Goal: Use online tool/utility: Utilize a website feature to perform a specific function

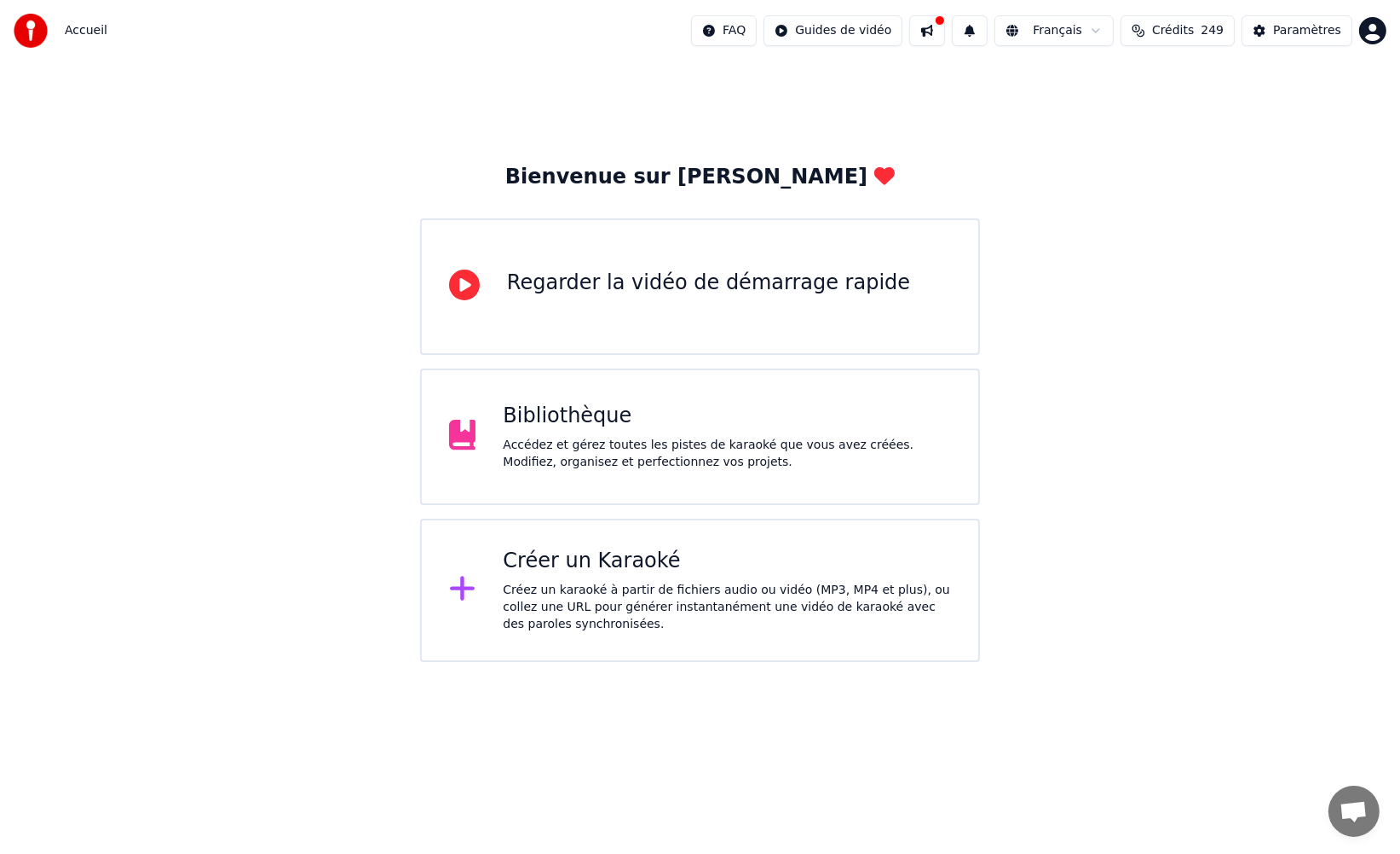
drag, startPoint x: 1143, startPoint y: 202, endPoint x: 1092, endPoint y: 151, distance: 72.1
drag, startPoint x: 1092, startPoint y: 151, endPoint x: 1097, endPoint y: 110, distance: 41.3
click at [1092, 142] on div "Bienvenue sur Youka Regarder la vidéo de démarrage rapide Bibliothèque Accédez …" at bounding box center [700, 362] width 1400 height 601
drag, startPoint x: 1096, startPoint y: 107, endPoint x: 1080, endPoint y: 104, distance: 16.3
click at [1089, 104] on div "Bienvenue sur Youka Regarder la vidéo de démarrage rapide Bibliothèque Accédez …" at bounding box center [700, 362] width 1400 height 601
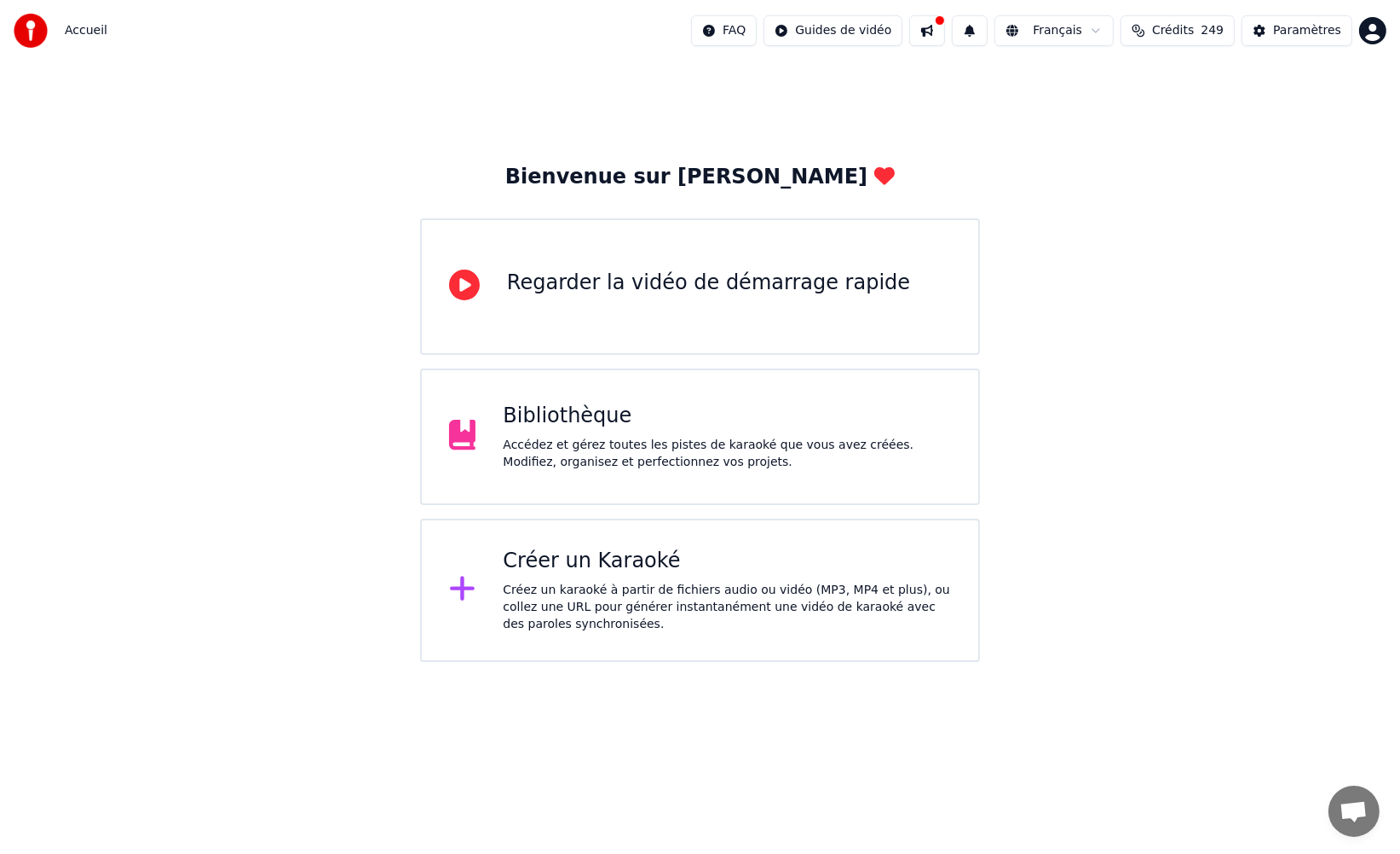
drag, startPoint x: 1073, startPoint y: 109, endPoint x: 1125, endPoint y: 72, distance: 63.8
click at [1081, 103] on div "Bienvenue sur Youka Regarder la vidéo de démarrage rapide Bibliothèque Accédez …" at bounding box center [700, 362] width 1400 height 601
click at [1184, 31] on span "Crédits" at bounding box center [1172, 30] width 41 height 17
click at [1183, 217] on button "Actualiser" at bounding box center [1182, 220] width 102 height 31
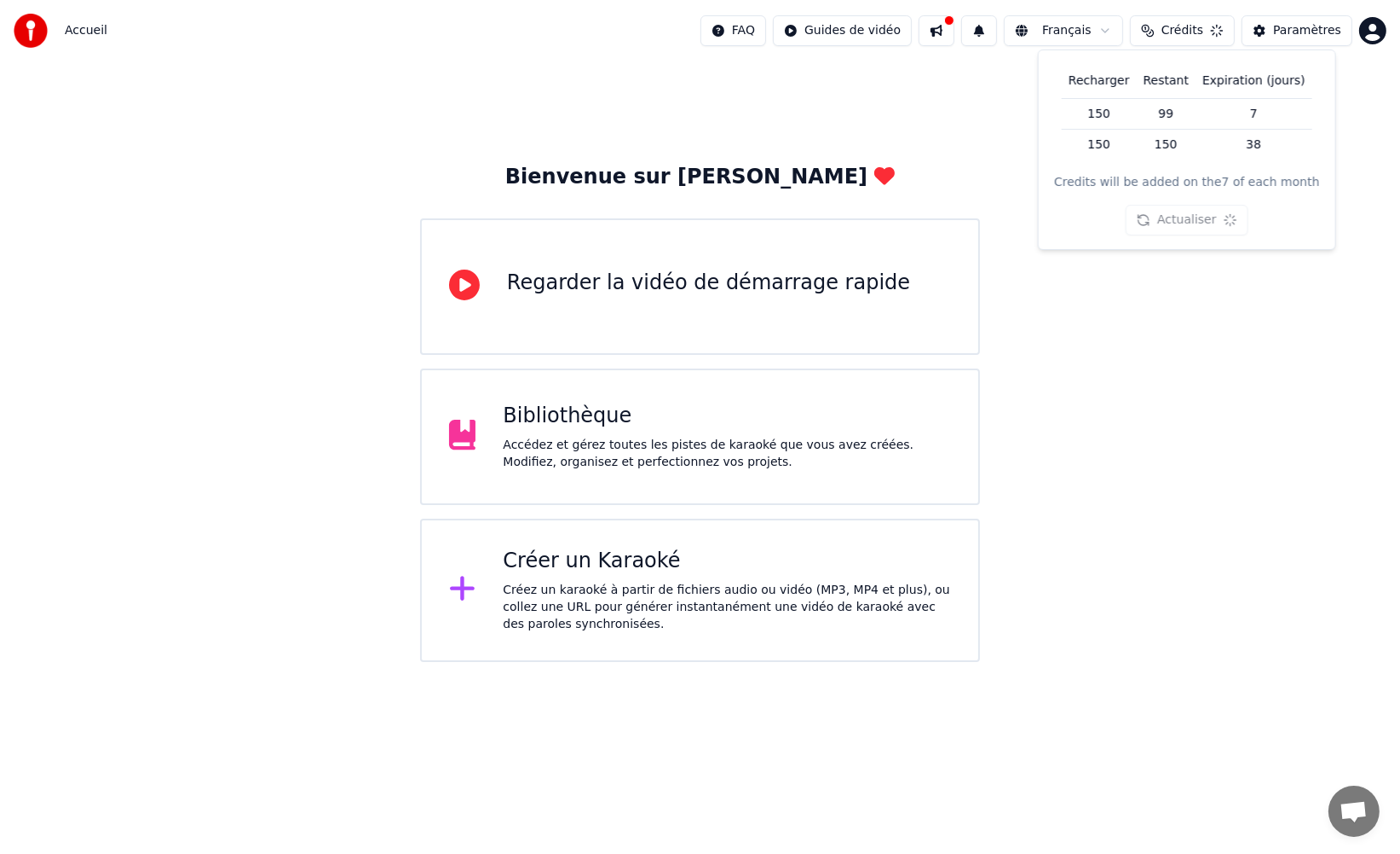
drag, startPoint x: 1180, startPoint y: 222, endPoint x: 1103, endPoint y: 204, distance: 79.1
drag, startPoint x: 1089, startPoint y: 202, endPoint x: 1093, endPoint y: 185, distance: 17.5
click at [1094, 194] on div "Recharger Restant Expiration (jours) 150 99 7 150 150 38 Credits will be added …" at bounding box center [1182, 149] width 269 height 171
click at [1095, 182] on div "Credits will be added on the 7 of each month" at bounding box center [1183, 182] width 266 height 17
drag, startPoint x: 1358, startPoint y: 23, endPoint x: 1368, endPoint y: 26, distance: 10.4
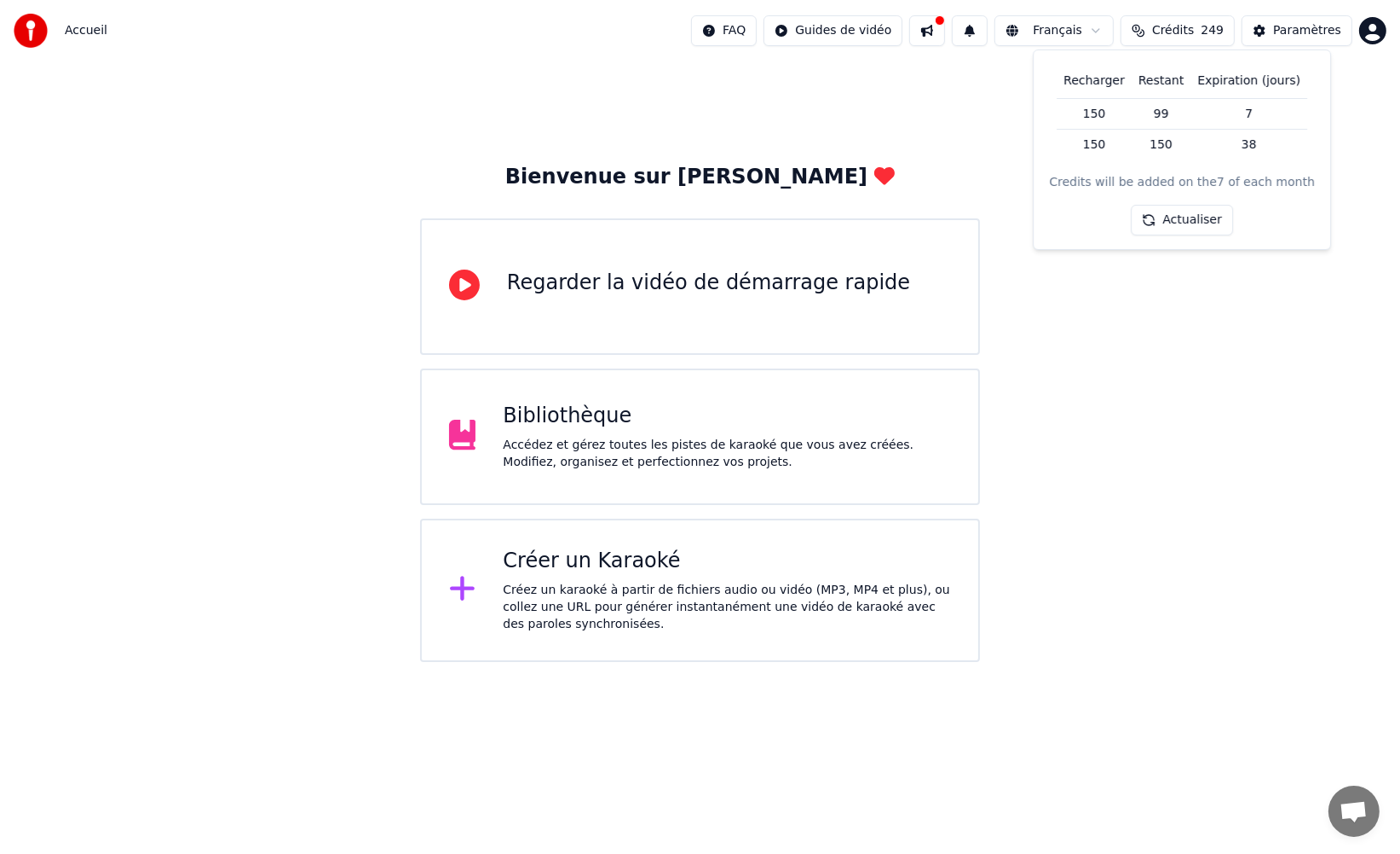
click at [1363, 26] on div "FAQ Guides de vidéo Français Crédits 249 Paramètres" at bounding box center [1039, 30] width 696 height 31
click at [1368, 26] on html "Accueil FAQ Guides de vidéo Français Crédits 249 Paramètres Bienvenue sur Youka…" at bounding box center [700, 330] width 1400 height 661
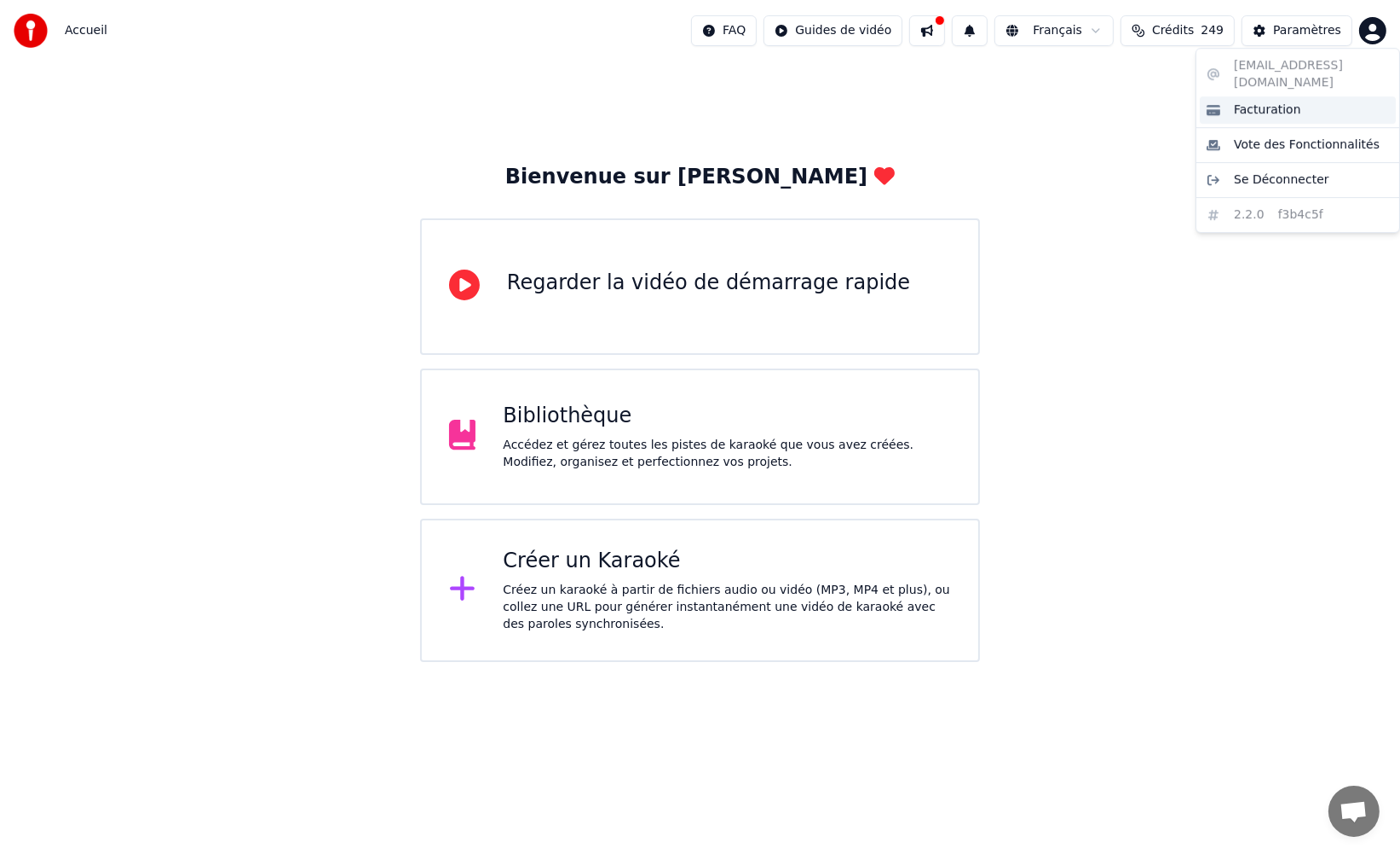
click at [1277, 102] on span "Facturation" at bounding box center [1268, 110] width 67 height 17
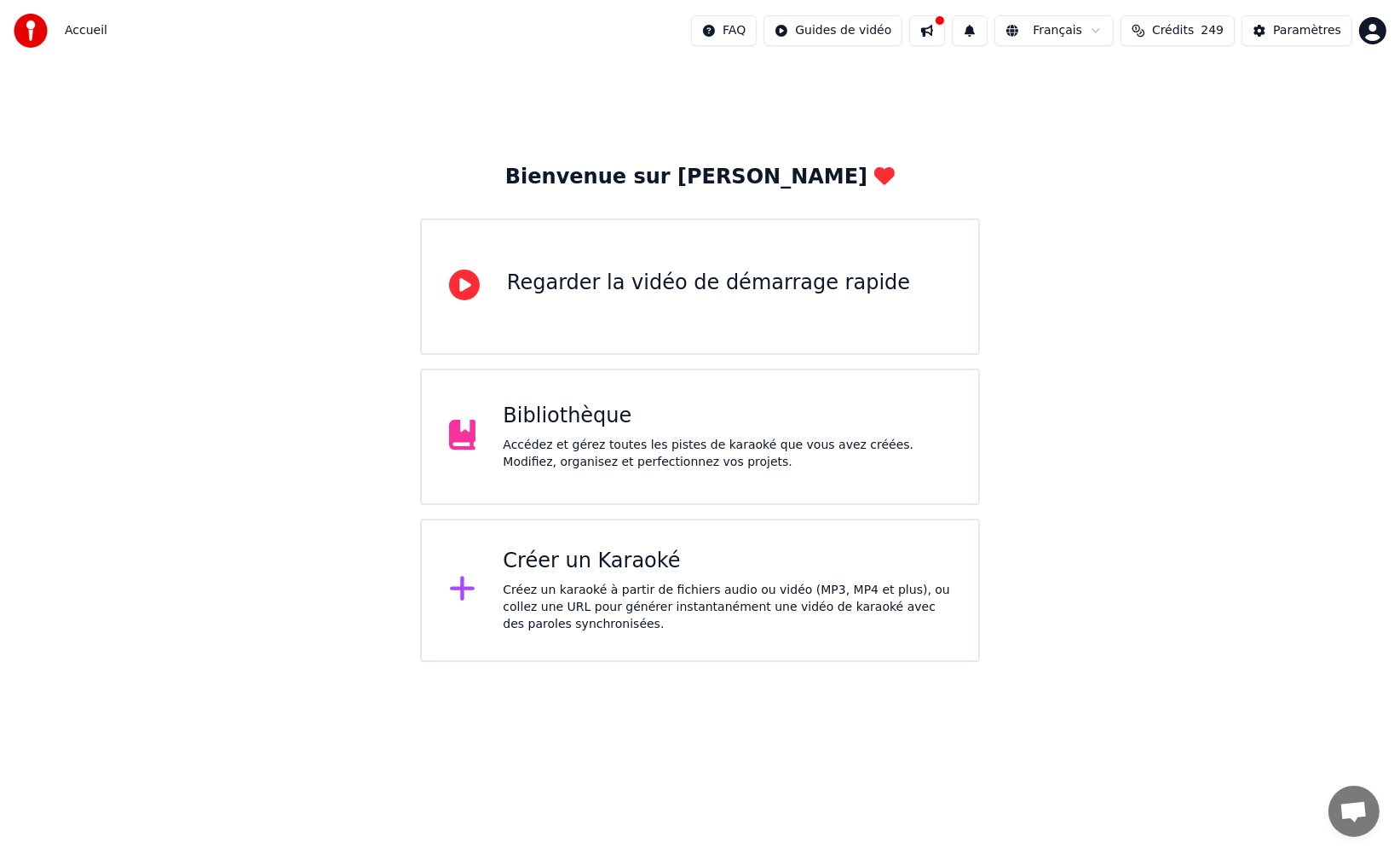
click at [644, 583] on div "Créez un karaoké à partir de fichiers audio ou vidéo (MP3, MP4 et plus), ou col…" at bounding box center [727, 608] width 448 height 51
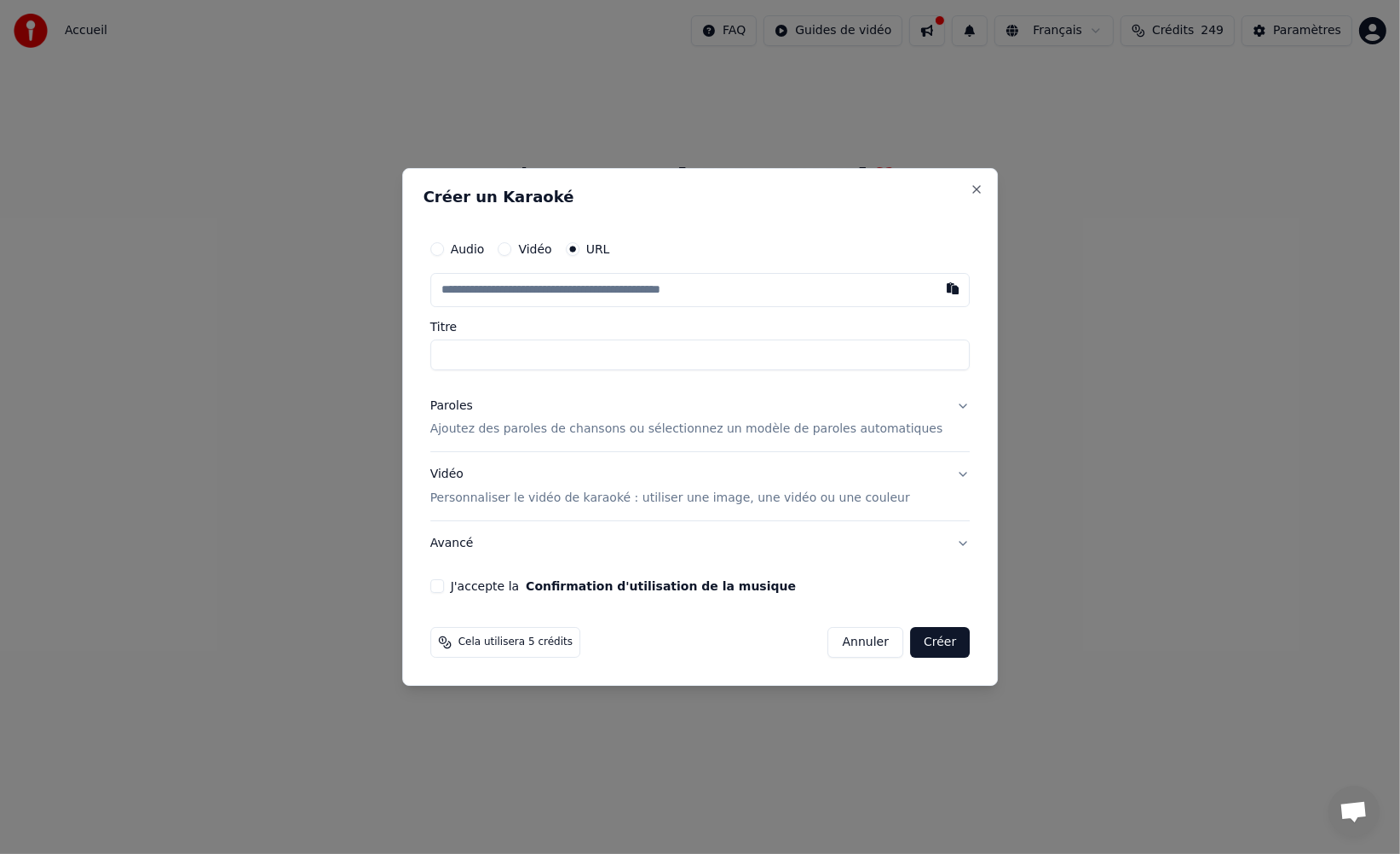
click at [576, 286] on input "text" at bounding box center [701, 290] width 540 height 34
type input "**********"
click at [486, 581] on label "J'accepte la Confirmation d'utilisation de la musique" at bounding box center [623, 586] width 345 height 12
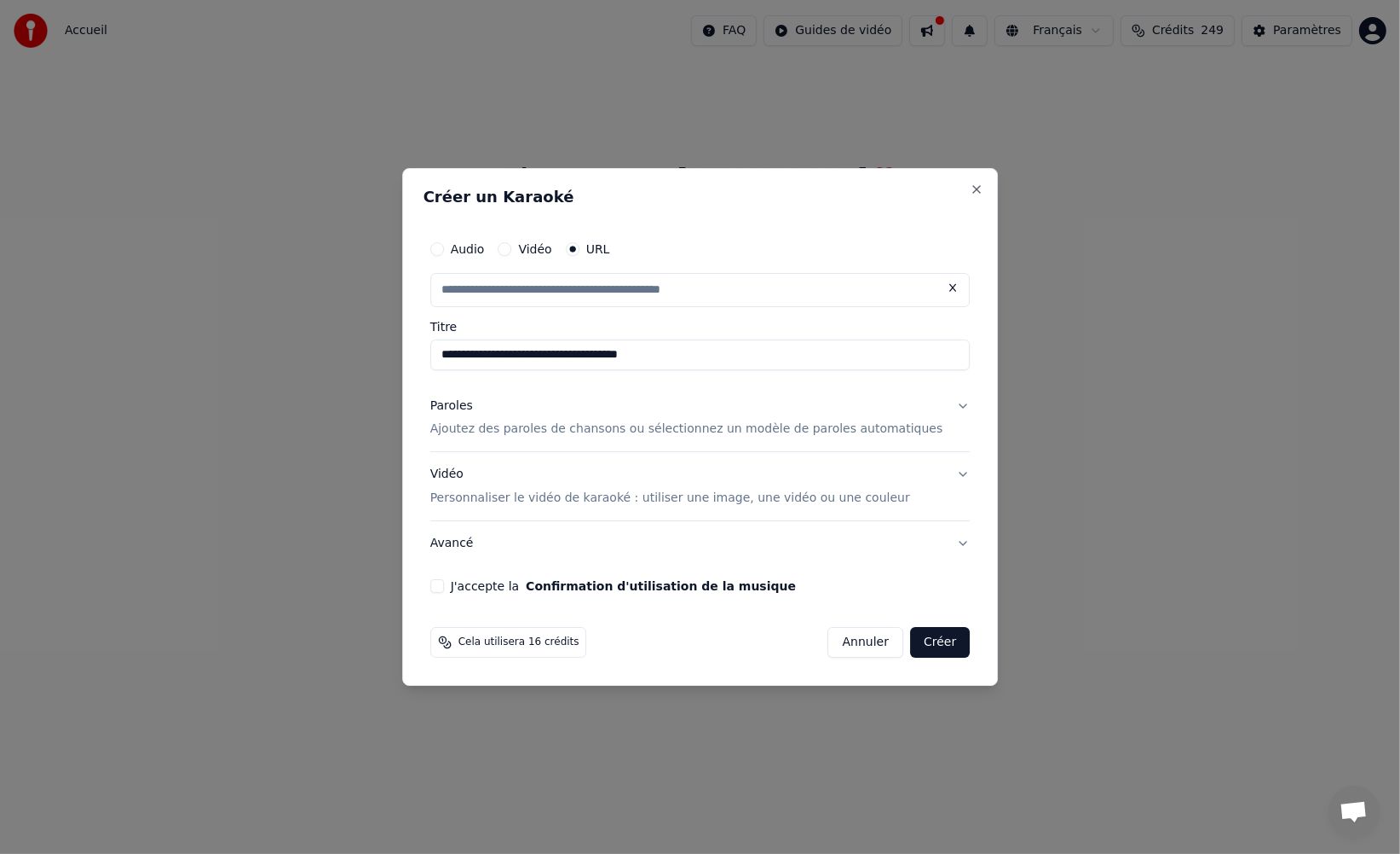
click at [444, 581] on button "J'accepte la Confirmation d'utilisation de la musique" at bounding box center [437, 586] width 13 height 13
click at [471, 503] on p "Personnaliser le vidéo de karaoké : utiliser une image, une vidéo ou une couleur" at bounding box center [671, 497] width 480 height 17
type input "**********"
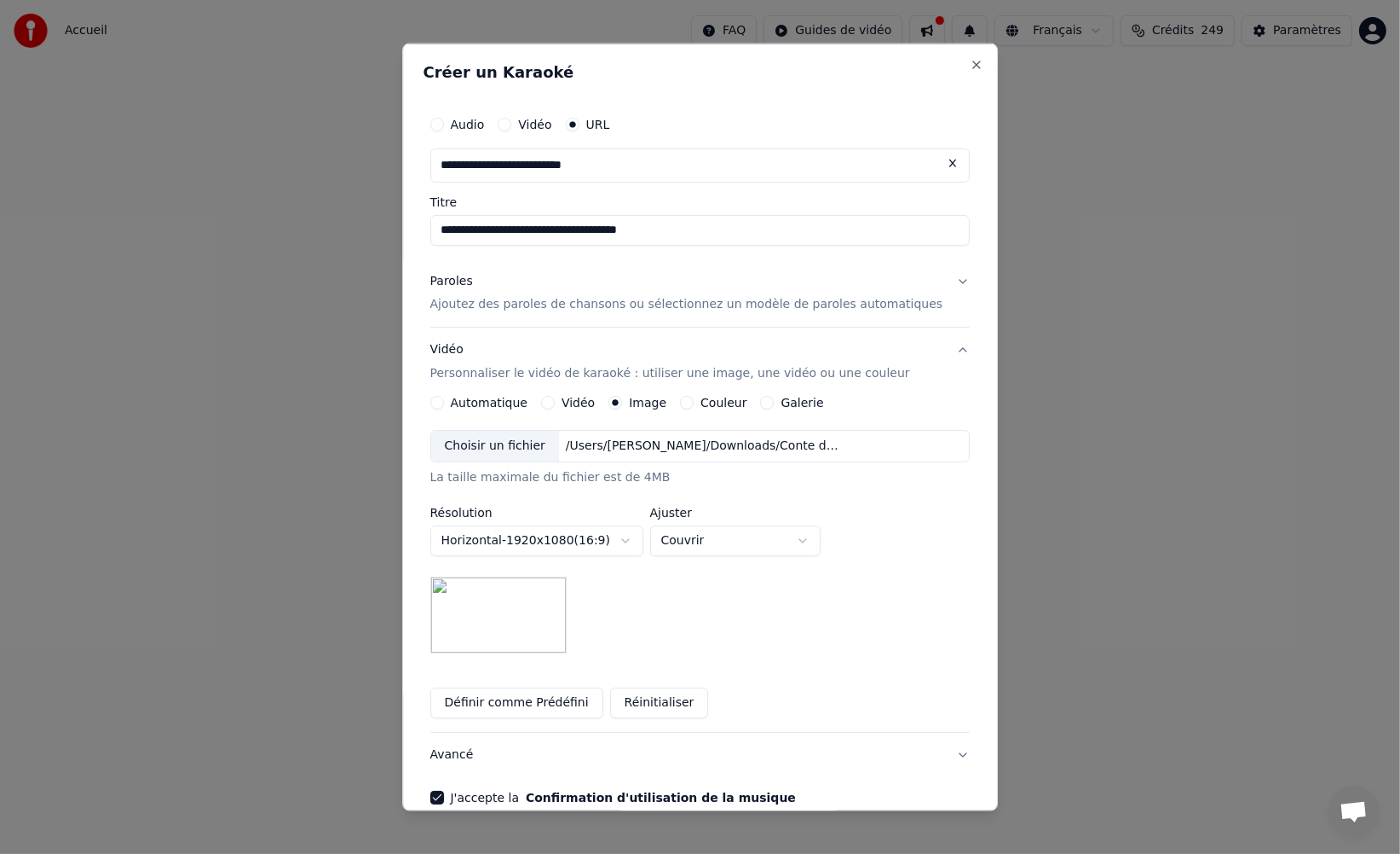
click at [480, 314] on button "Paroles Ajoutez des paroles de chansons ou sélectionnez un modèle de paroles au…" at bounding box center [701, 292] width 540 height 68
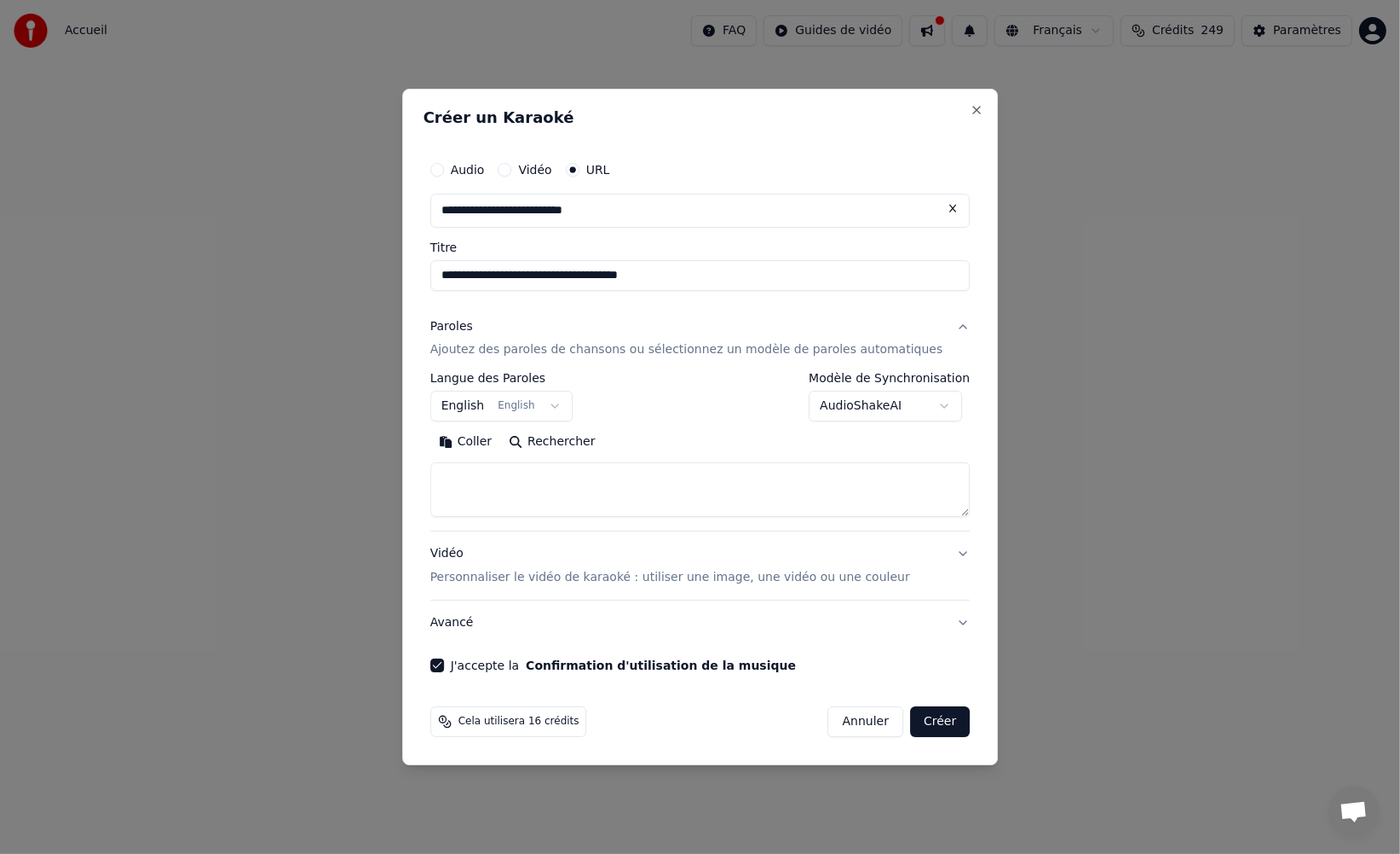
drag, startPoint x: 707, startPoint y: 419, endPoint x: 614, endPoint y: 388, distance: 98.0
drag, startPoint x: 614, startPoint y: 388, endPoint x: 729, endPoint y: 615, distance: 254.5
click at [616, 386] on div "**********" at bounding box center [701, 397] width 540 height 49
click at [924, 722] on button "Créer" at bounding box center [940, 721] width 60 height 31
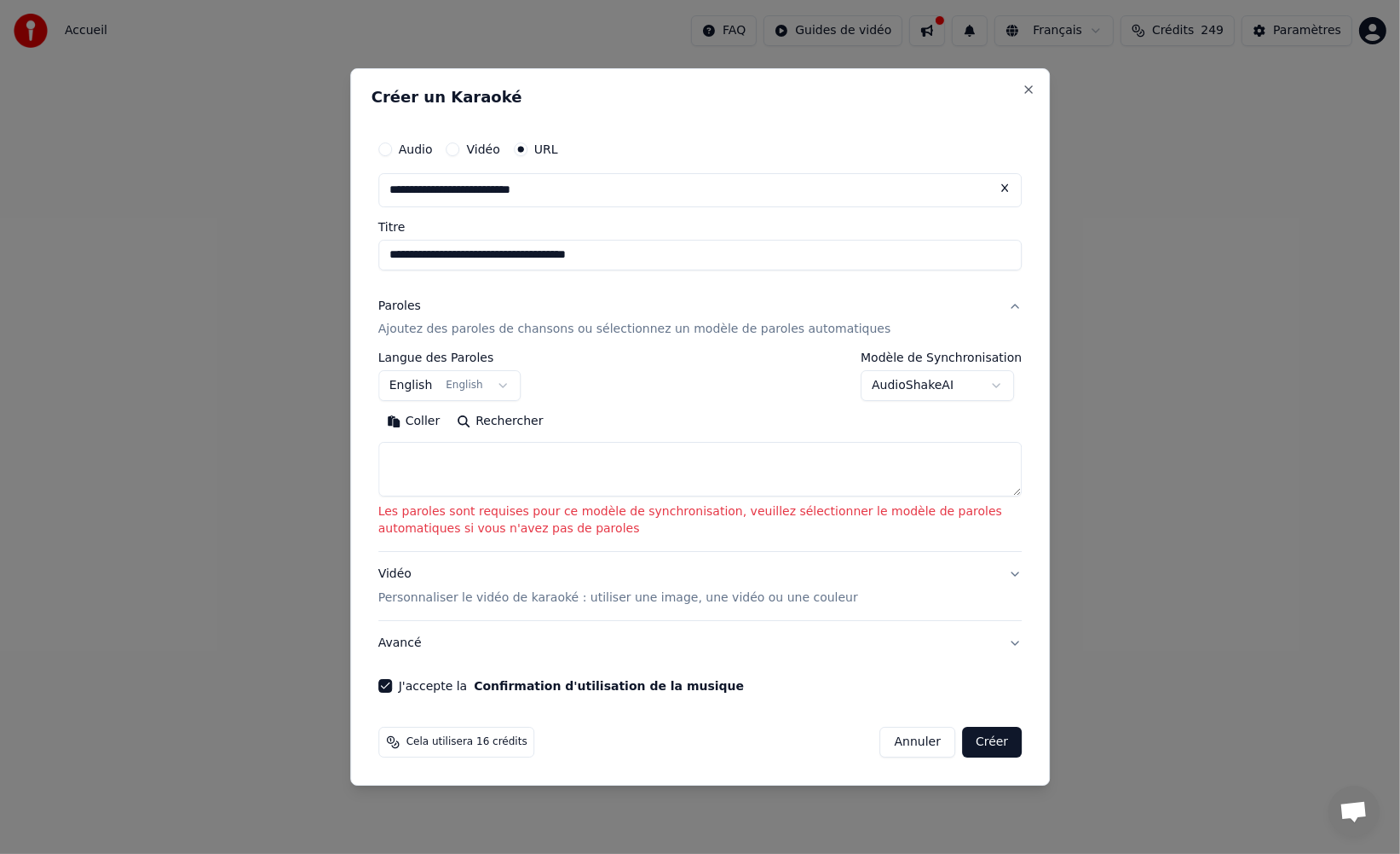
click at [922, 391] on body "**********" at bounding box center [700, 330] width 1400 height 661
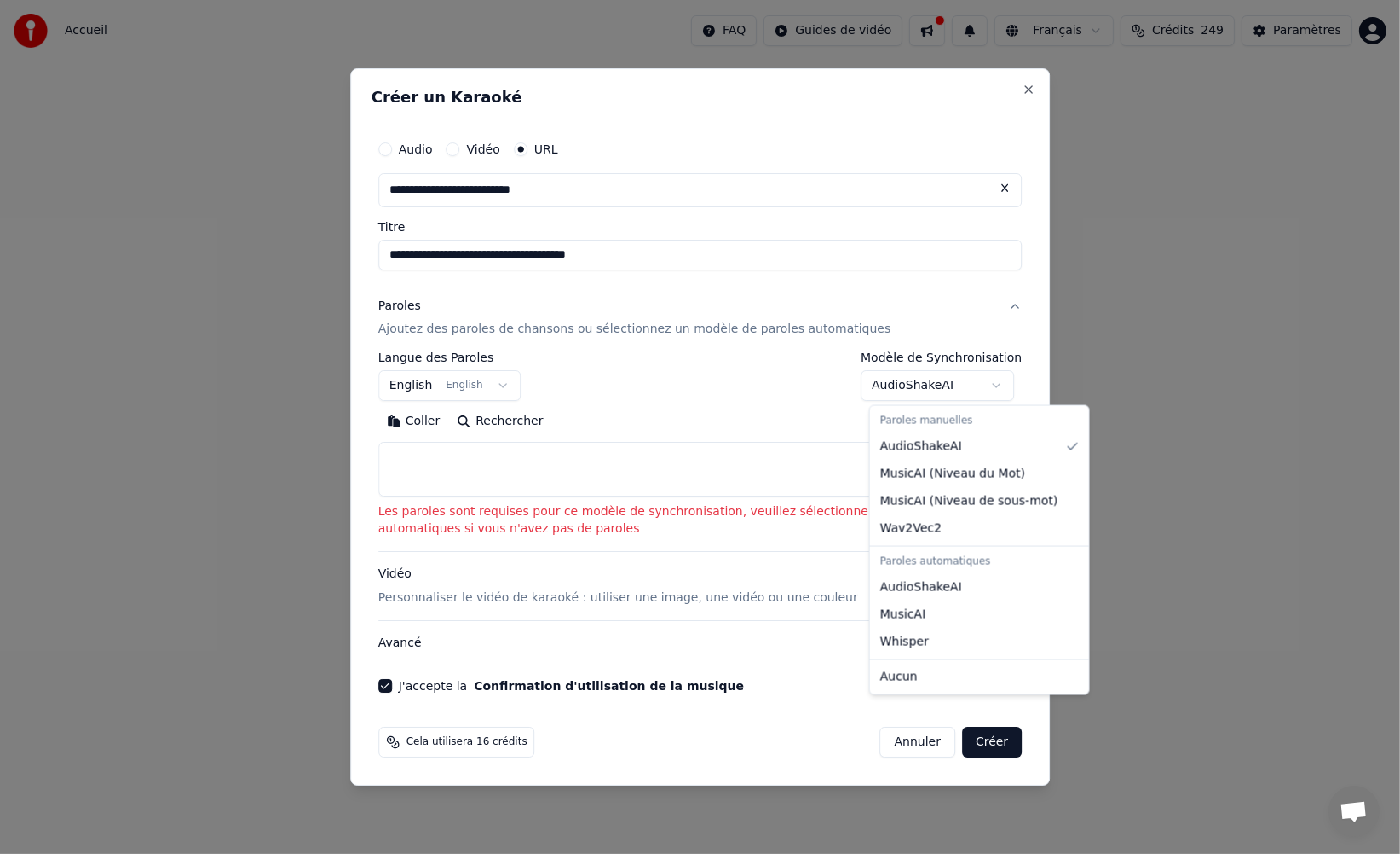
select select "****"
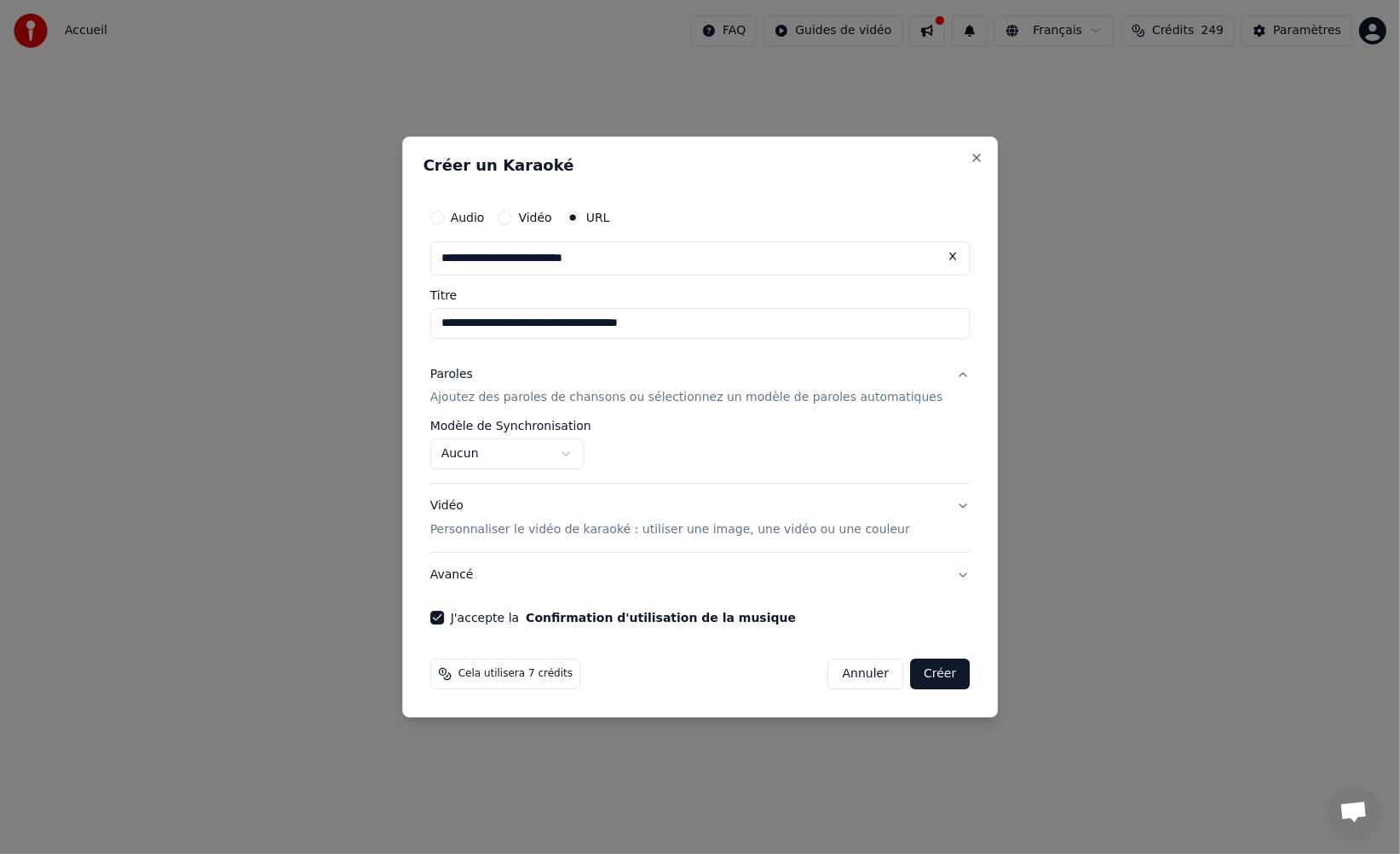
click at [927, 678] on button "Créer" at bounding box center [940, 673] width 60 height 31
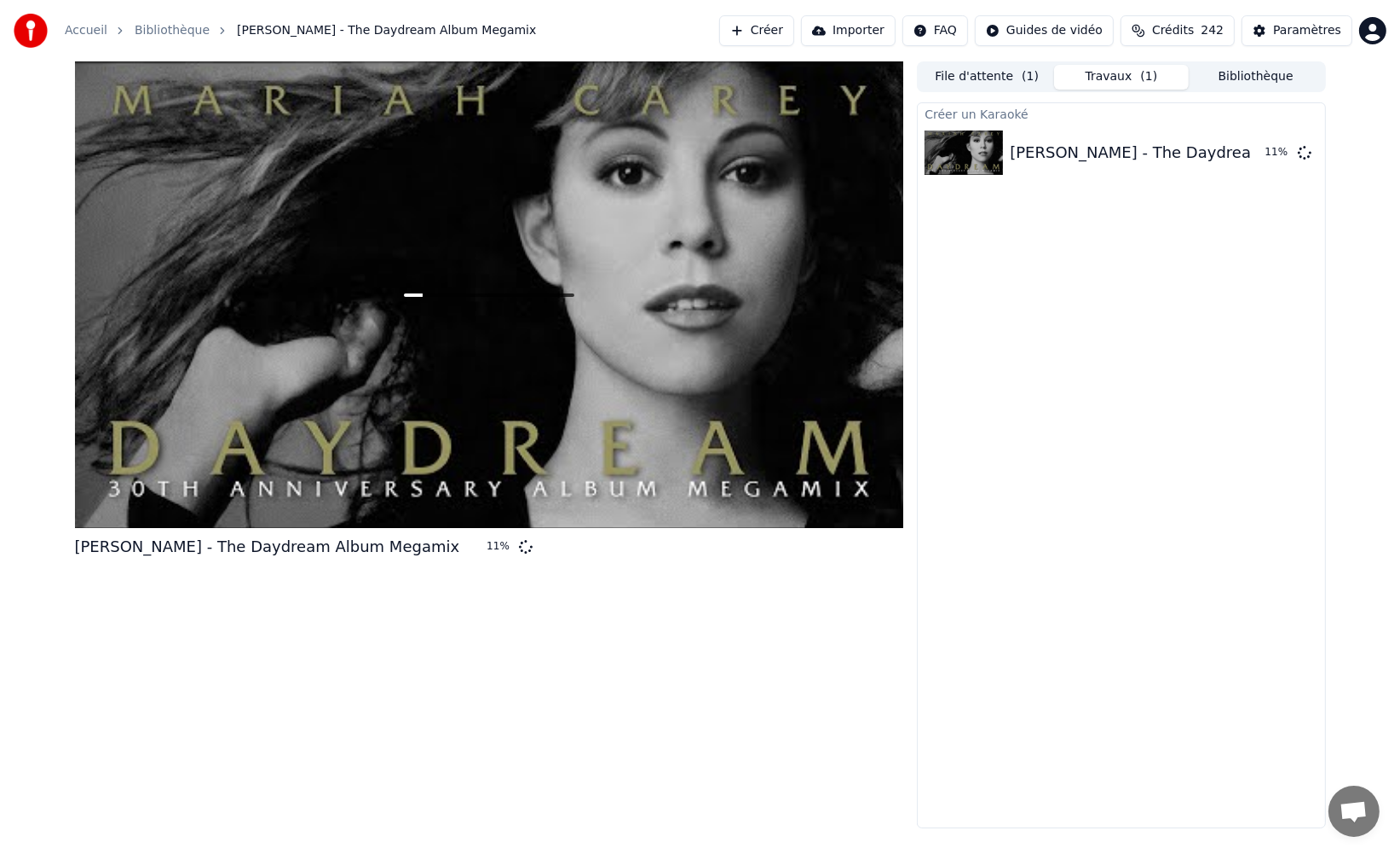
click at [1068, 243] on div "Créer un Karaoké [PERSON_NAME] - The Daydream Album Megamix 11 %" at bounding box center [1121, 465] width 409 height 726
drag, startPoint x: 996, startPoint y: 253, endPoint x: 1039, endPoint y: 261, distance: 43.7
click at [1001, 253] on div "Créer un Karaoké [PERSON_NAME] - The Daydream Album Megamix 27 %" at bounding box center [1121, 465] width 409 height 726
drag, startPoint x: 1059, startPoint y: 263, endPoint x: 984, endPoint y: 246, distance: 76.9
click at [985, 247] on div "Créer un Karaoké [PERSON_NAME] - The Daydream Album Megamix 27 %" at bounding box center [1121, 465] width 409 height 726
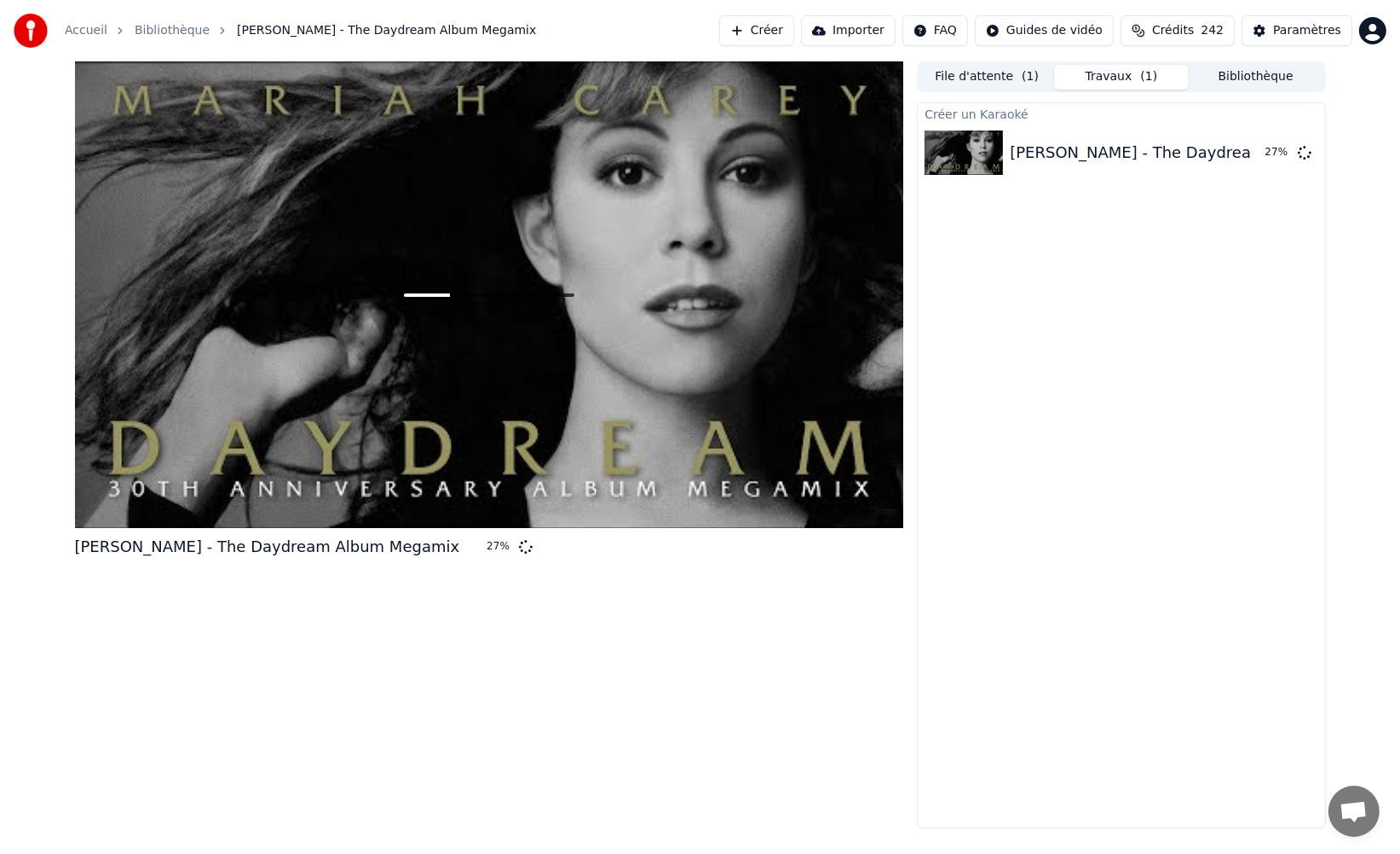
click at [975, 253] on div "Créer un Karaoké [PERSON_NAME] - The Daydream Album Megamix 27 %" at bounding box center [1121, 465] width 409 height 726
drag, startPoint x: 1125, startPoint y: 260, endPoint x: 1085, endPoint y: 267, distance: 40.6
drag, startPoint x: 1085, startPoint y: 267, endPoint x: 1058, endPoint y: 266, distance: 27.0
drag, startPoint x: 1058, startPoint y: 266, endPoint x: 1035, endPoint y: 261, distance: 23.5
click at [1035, 261] on div "Créer un Karaoké [PERSON_NAME] - The Daydream Album Megamix 28 %" at bounding box center [1121, 465] width 409 height 726
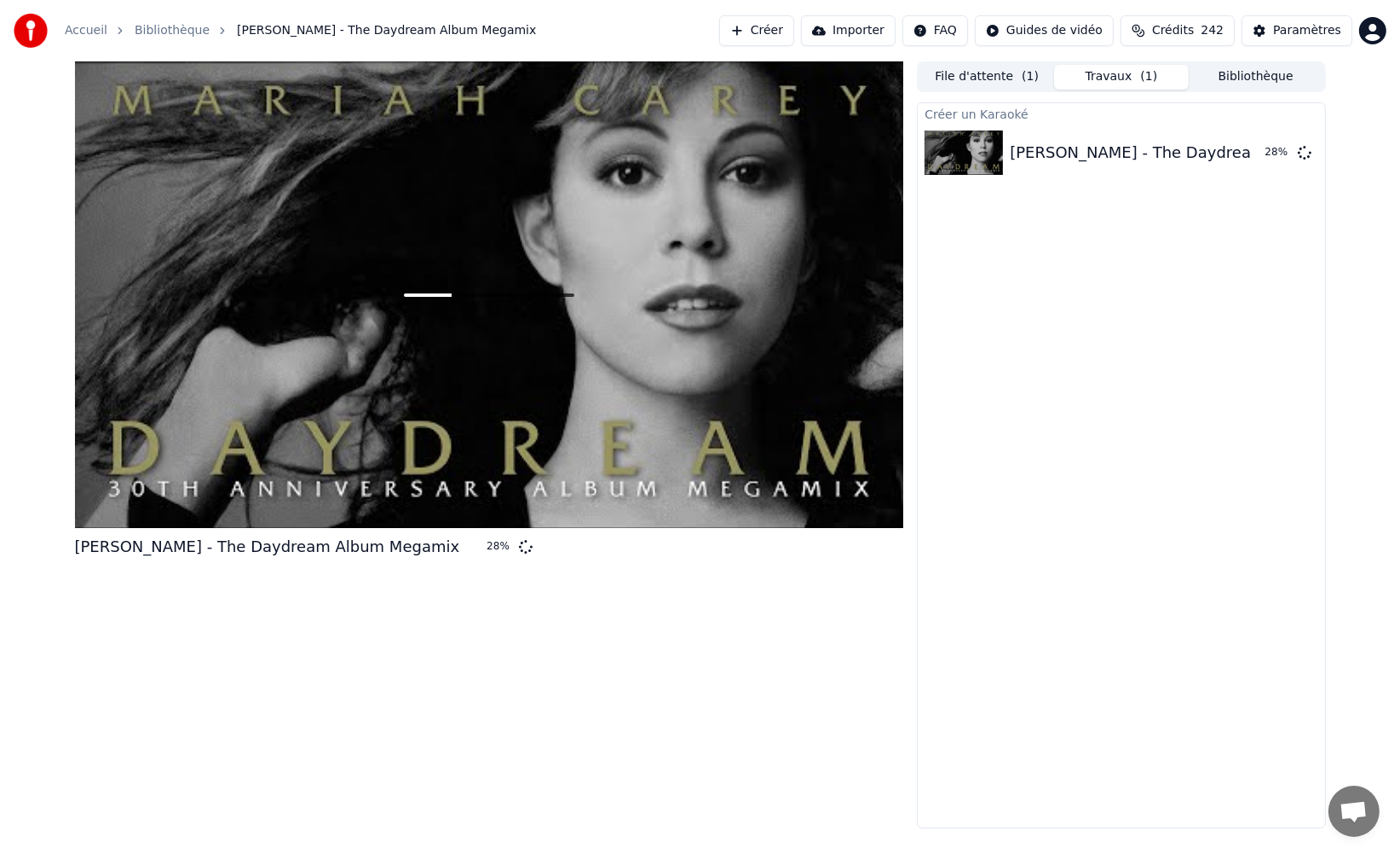
click at [1031, 260] on div "Créer un Karaoké [PERSON_NAME] - The Daydream Album Megamix 28 %" at bounding box center [1121, 465] width 409 height 726
drag, startPoint x: 1050, startPoint y: 261, endPoint x: 1035, endPoint y: 254, distance: 16.6
click at [1024, 252] on div "Créer un Karaoké [PERSON_NAME] - The Daydream Album Megamix 28 %" at bounding box center [1121, 465] width 409 height 726
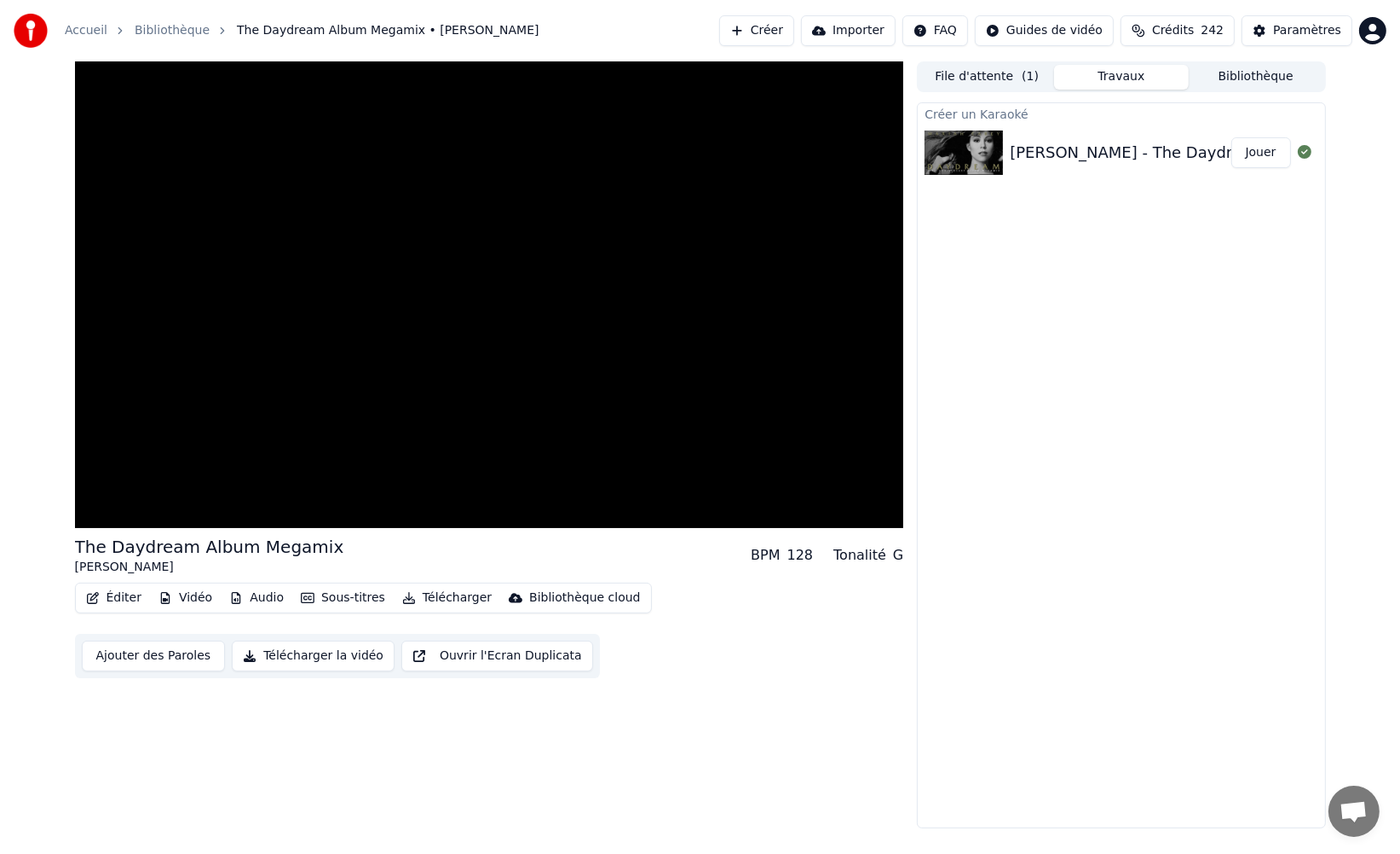
click at [995, 294] on div "Créer un Karaoké [PERSON_NAME] - The Daydream Album Megamix Jouer" at bounding box center [1121, 465] width 409 height 726
drag, startPoint x: 975, startPoint y: 269, endPoint x: 1110, endPoint y: 283, distance: 135.7
click at [988, 267] on div "Créer un Karaoké [PERSON_NAME] - The Daydream Album Megamix Jouer" at bounding box center [1121, 465] width 409 height 726
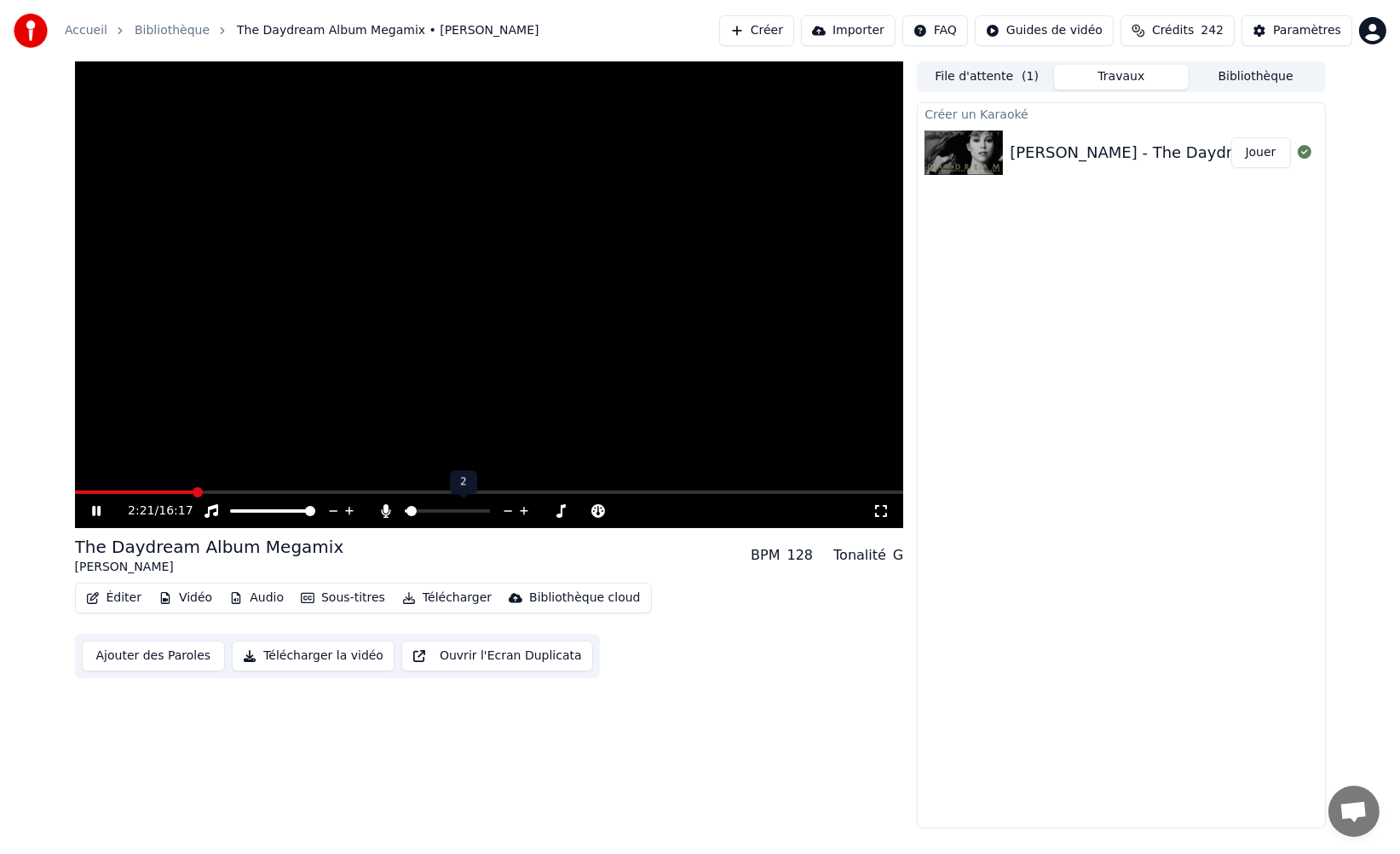
click at [407, 512] on span at bounding box center [412, 511] width 11 height 11
click at [183, 490] on span at bounding box center [129, 492] width 109 height 4
click at [1013, 412] on div "Créer un Karaoké [PERSON_NAME] - The Daydream Album Megamix Jouer" at bounding box center [1121, 465] width 409 height 726
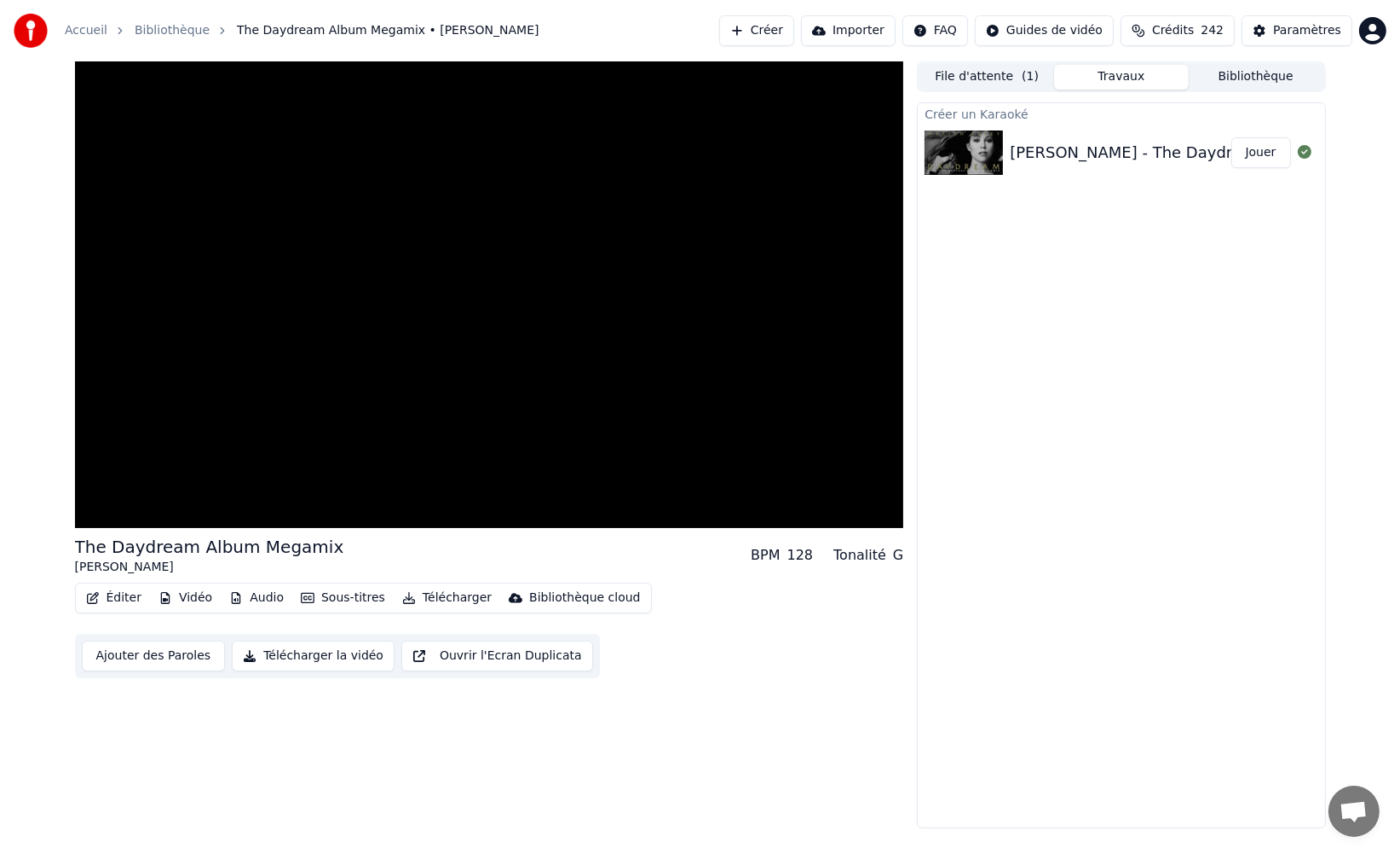
drag, startPoint x: 521, startPoint y: 548, endPoint x: 456, endPoint y: 568, distance: 68.0
click at [508, 549] on div "The Daydream Album Megamix [PERSON_NAME] BPM 128 Tonalité G" at bounding box center [489, 555] width 829 height 41
click at [440, 596] on button "Télécharger" at bounding box center [447, 597] width 103 height 24
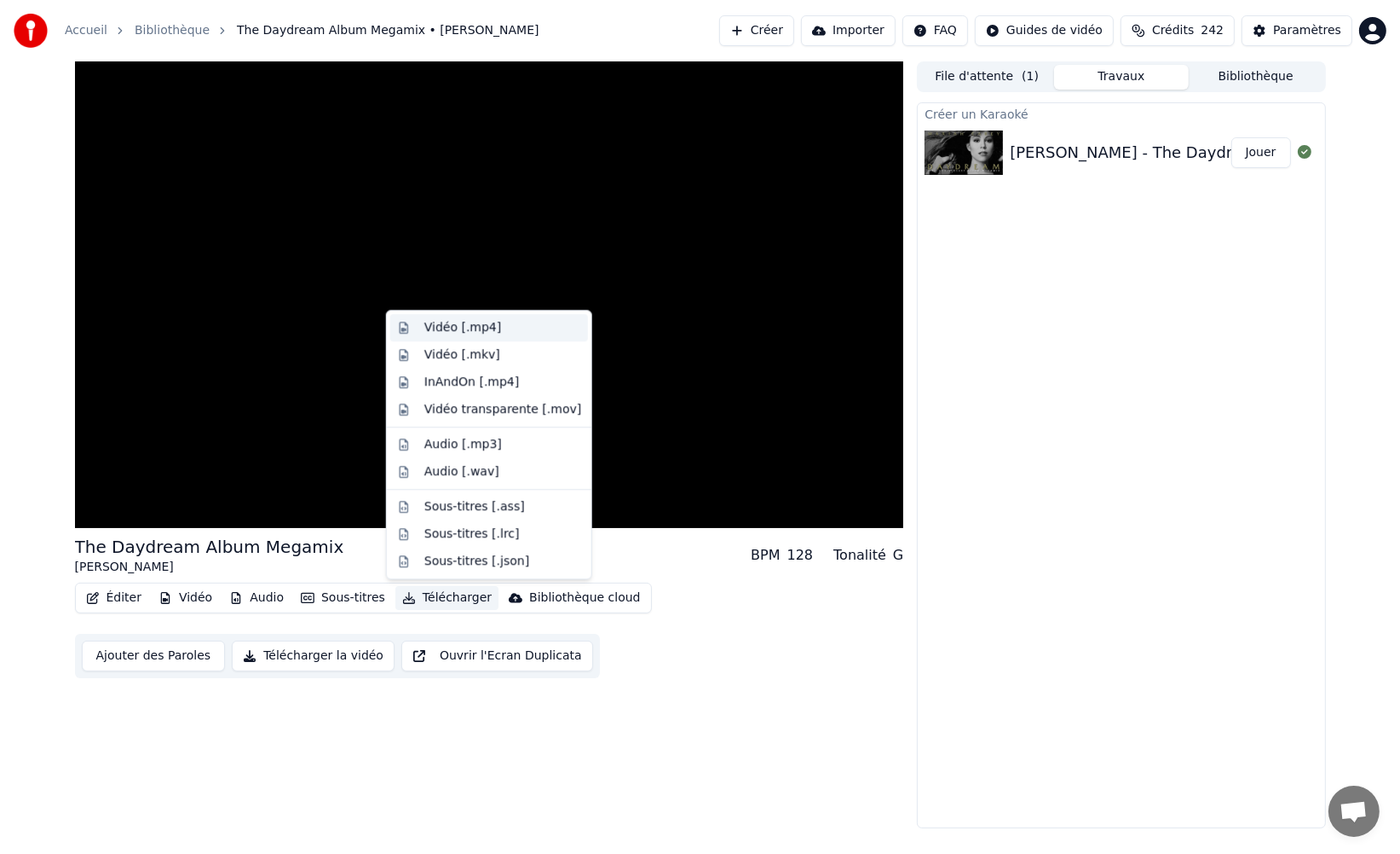
click at [502, 328] on div "Vidéo [.mp4]" at bounding box center [503, 327] width 157 height 17
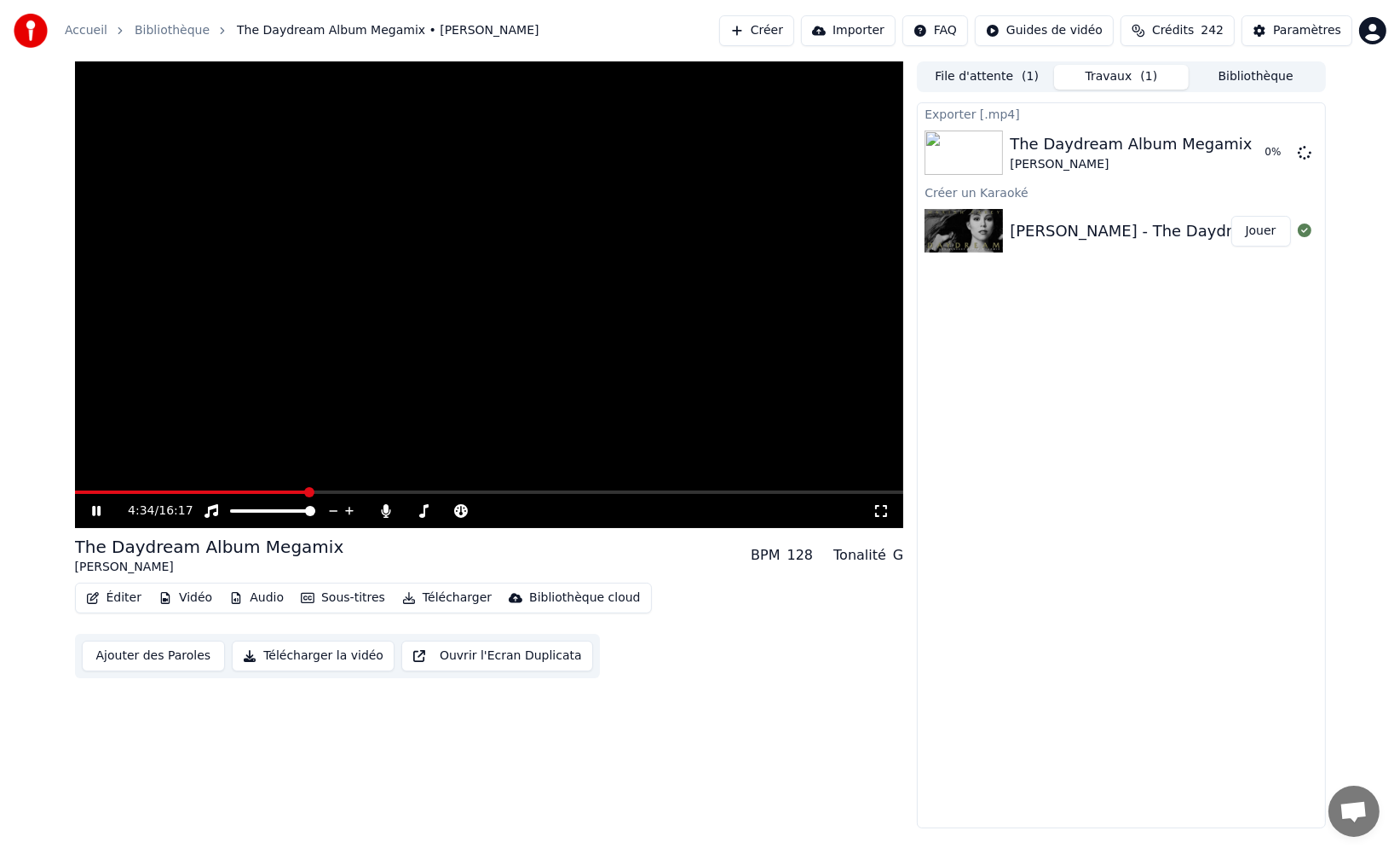
click at [507, 336] on video at bounding box center [489, 295] width 829 height 466
